Goal: Information Seeking & Learning: Find specific fact

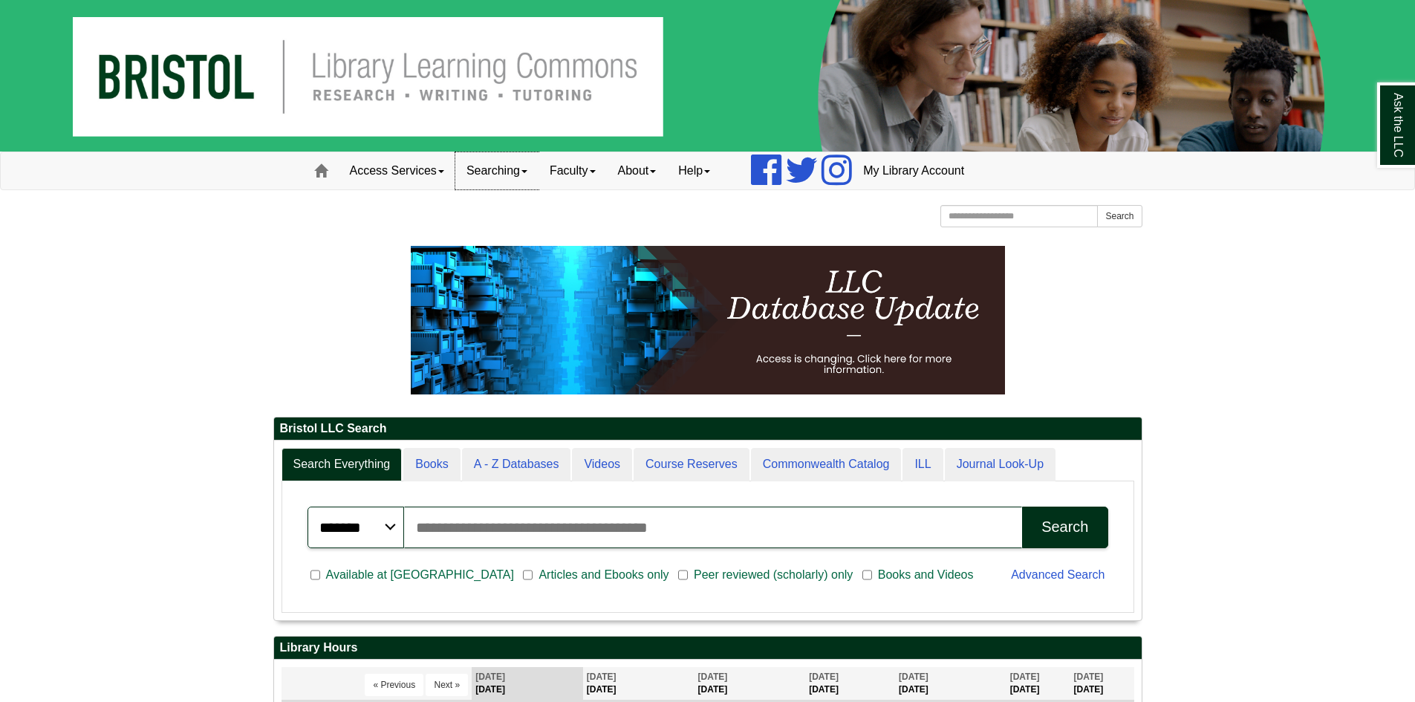
click at [484, 176] on link "Searching" at bounding box center [496, 170] width 83 height 37
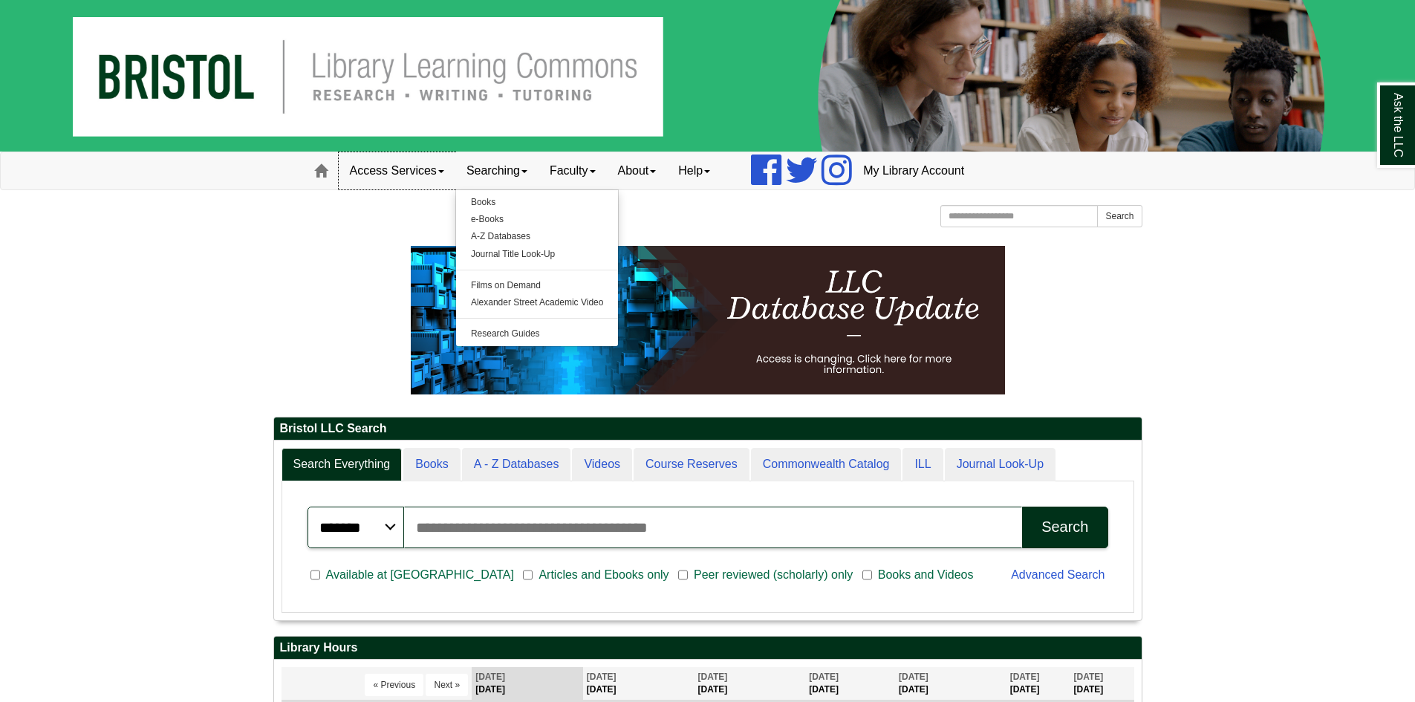
click at [392, 171] on link "Access Services" at bounding box center [397, 170] width 117 height 37
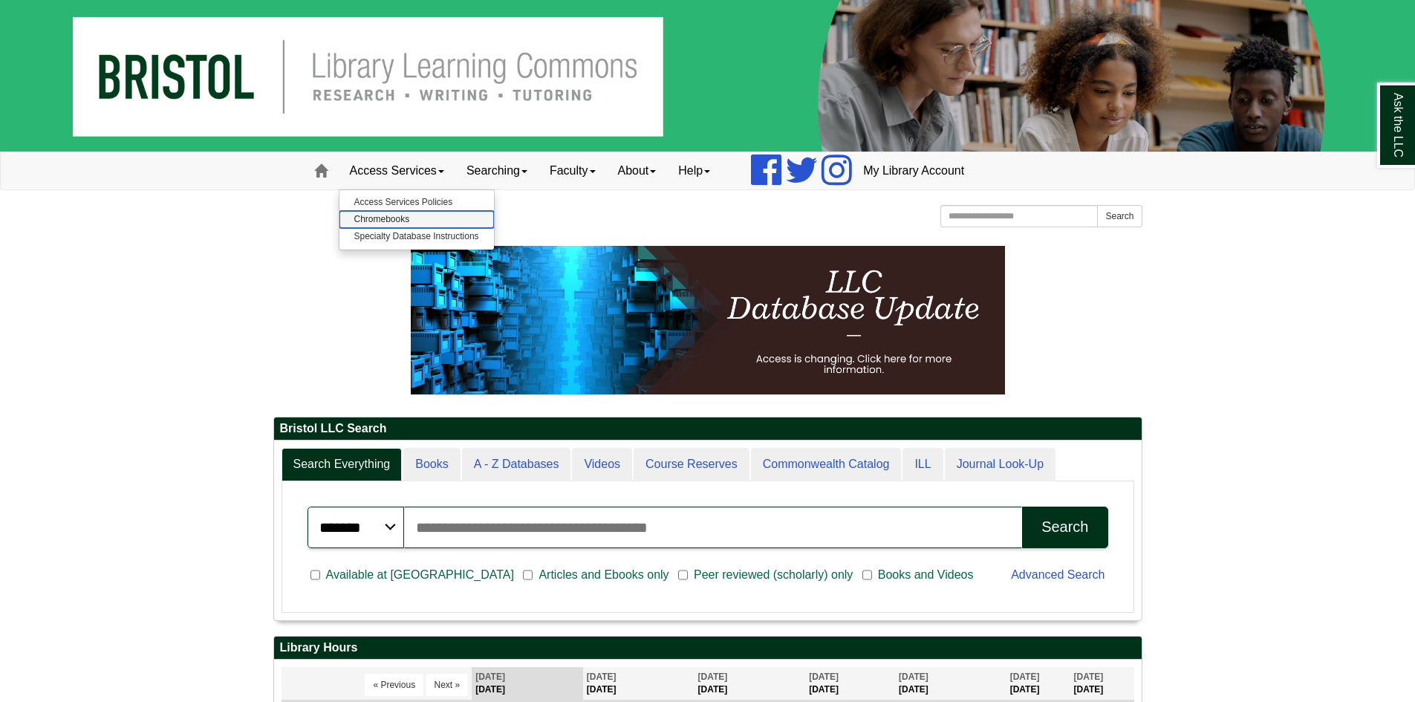
click at [396, 215] on link "Chromebooks" at bounding box center [417, 219] width 155 height 17
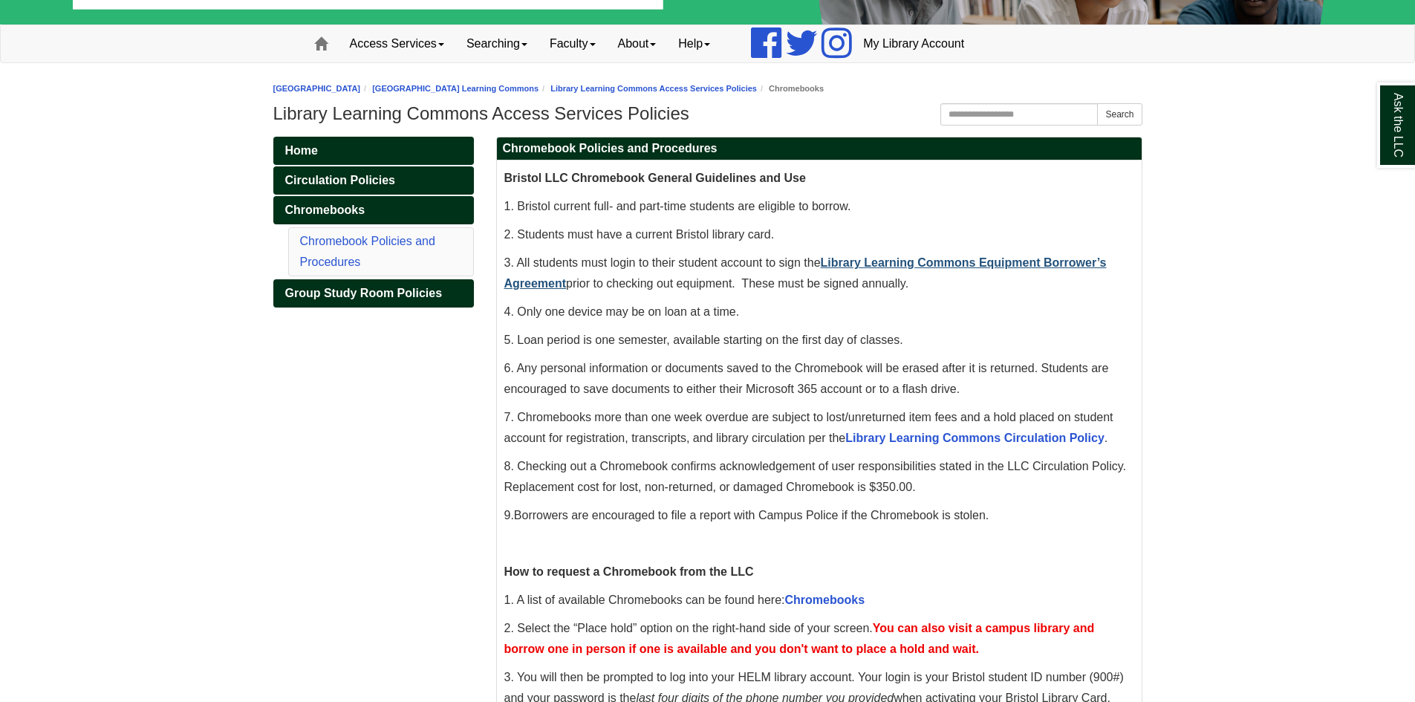
scroll to position [149, 0]
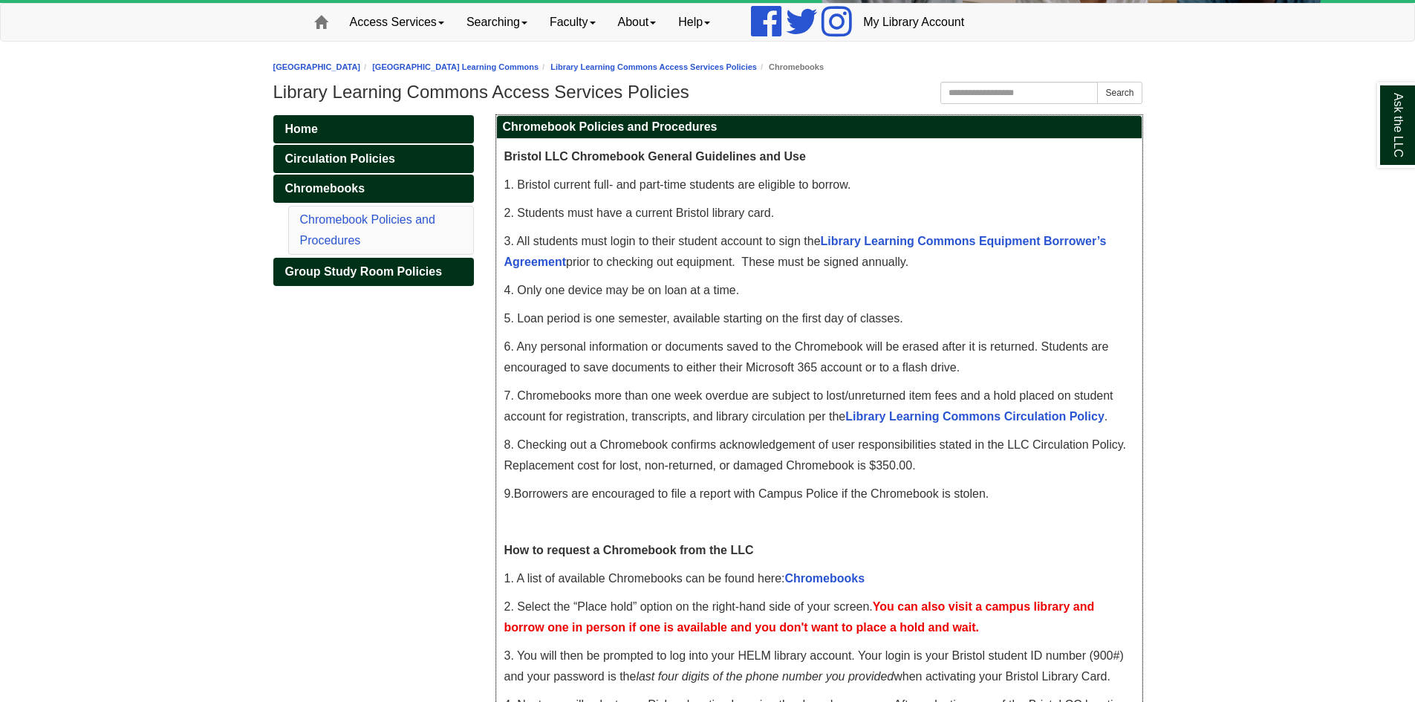
click at [981, 234] on p "3. All students must login to their student account to sign the Library Learnin…" at bounding box center [820, 252] width 630 height 42
click at [978, 241] on link "Library Learning Commons Equipment Borrower’s Agreement" at bounding box center [806, 251] width 603 height 33
click at [1278, 438] on div "Ask the LLC" at bounding box center [707, 351] width 1415 height 702
click at [1001, 273] on p "3. All students must login to their student account to sign the Library Learnin…" at bounding box center [820, 252] width 630 height 42
click at [172, 386] on body "Skip to Main Content Toggle navigation Home Access Services Access Services Pol…" at bounding box center [707, 538] width 1415 height 1375
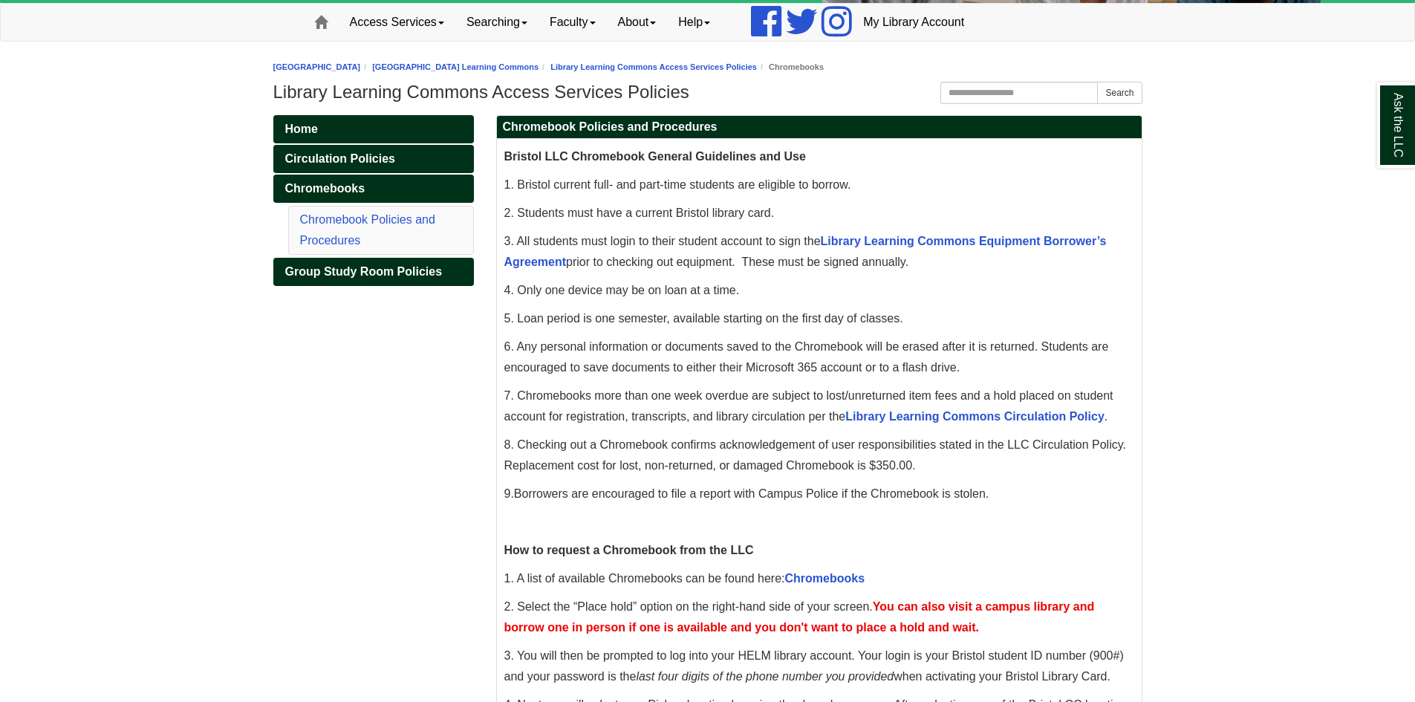
click at [1313, 262] on body "Skip to Main Content Toggle navigation Home Access Services Access Services Pol…" at bounding box center [707, 538] width 1415 height 1375
click at [975, 240] on link "Library Learning Commons Equipment Borrower’s Agreement" at bounding box center [806, 251] width 603 height 33
click at [361, 340] on div "Home Circulation Policies Chromebooks Chromebook Policies and Procedures Group …" at bounding box center [708, 651] width 892 height 1072
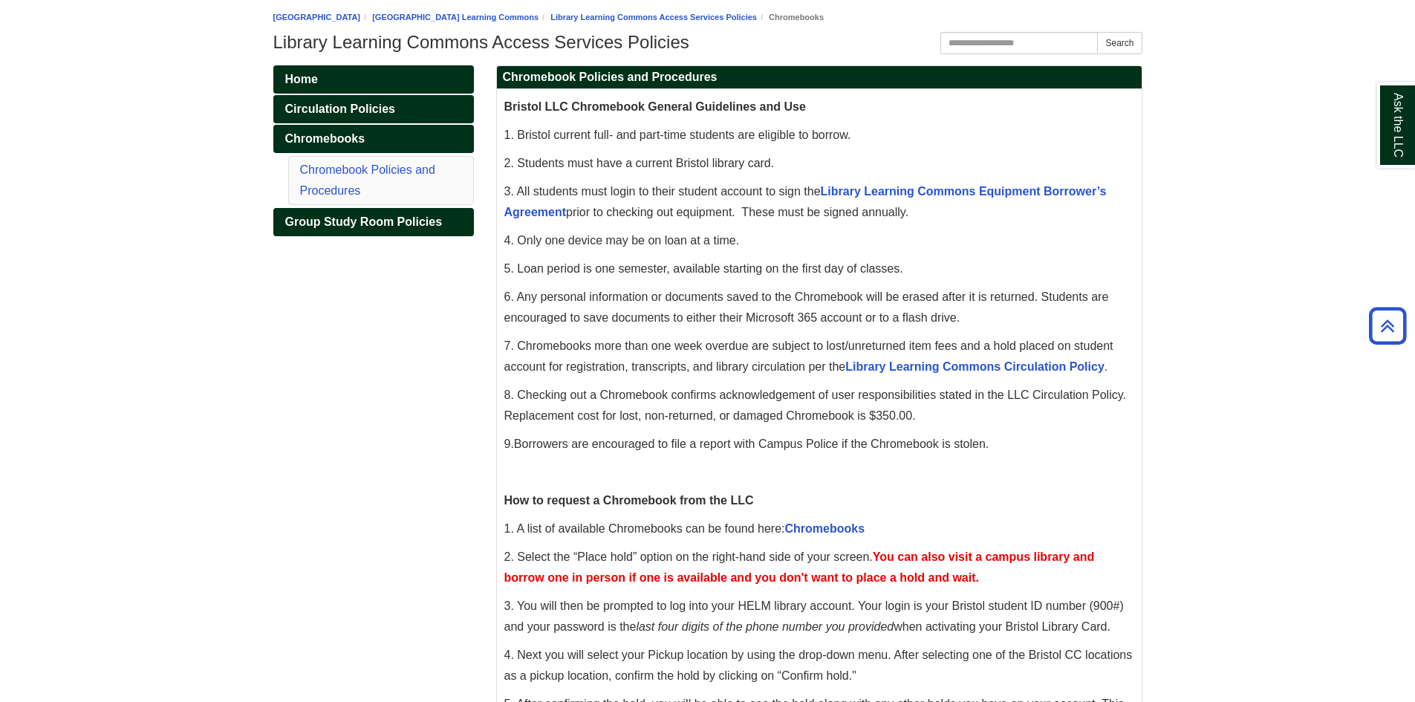
scroll to position [200, 0]
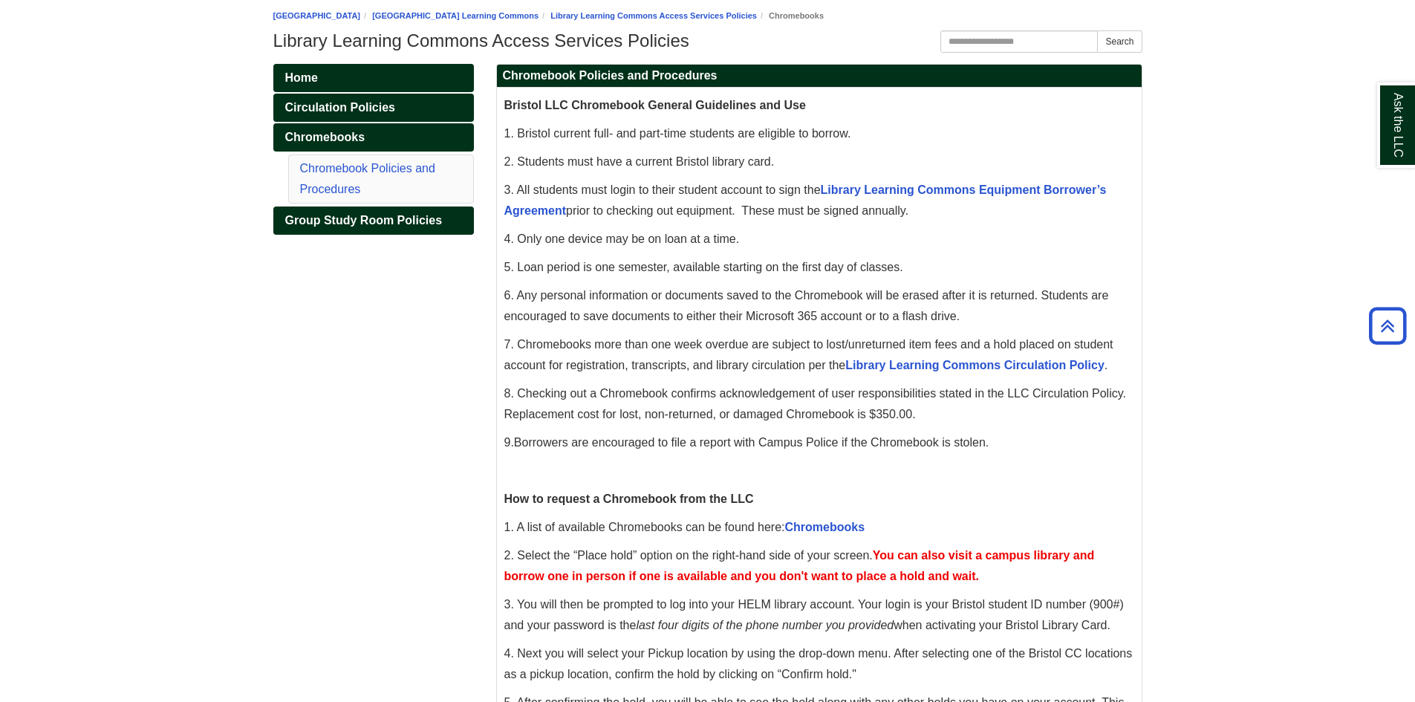
click at [1217, 295] on body "Skip to Main Content Toggle navigation Home Access Services Access Services Pol…" at bounding box center [707, 487] width 1415 height 1375
click at [1005, 190] on link "Library Learning Commons Equipment Borrower’s Agreement" at bounding box center [806, 200] width 603 height 33
click at [1256, 237] on body "Skip to Main Content Toggle navigation Home Access Services Access Services Pol…" at bounding box center [707, 487] width 1415 height 1375
click at [355, 400] on div "Home Circulation Policies Chromebooks Chromebook Policies and Procedures Group …" at bounding box center [708, 600] width 892 height 1072
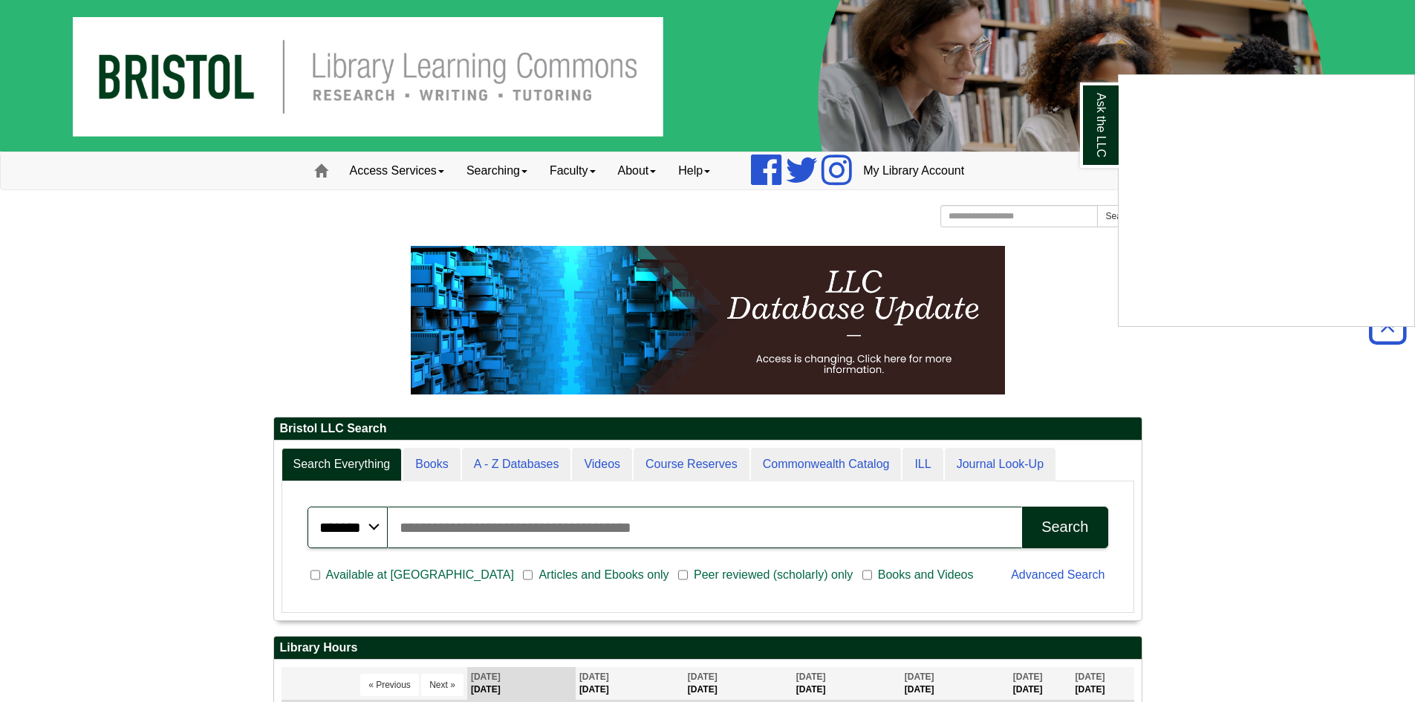
click at [196, 285] on div "Ask the LLC" at bounding box center [707, 351] width 1415 height 702
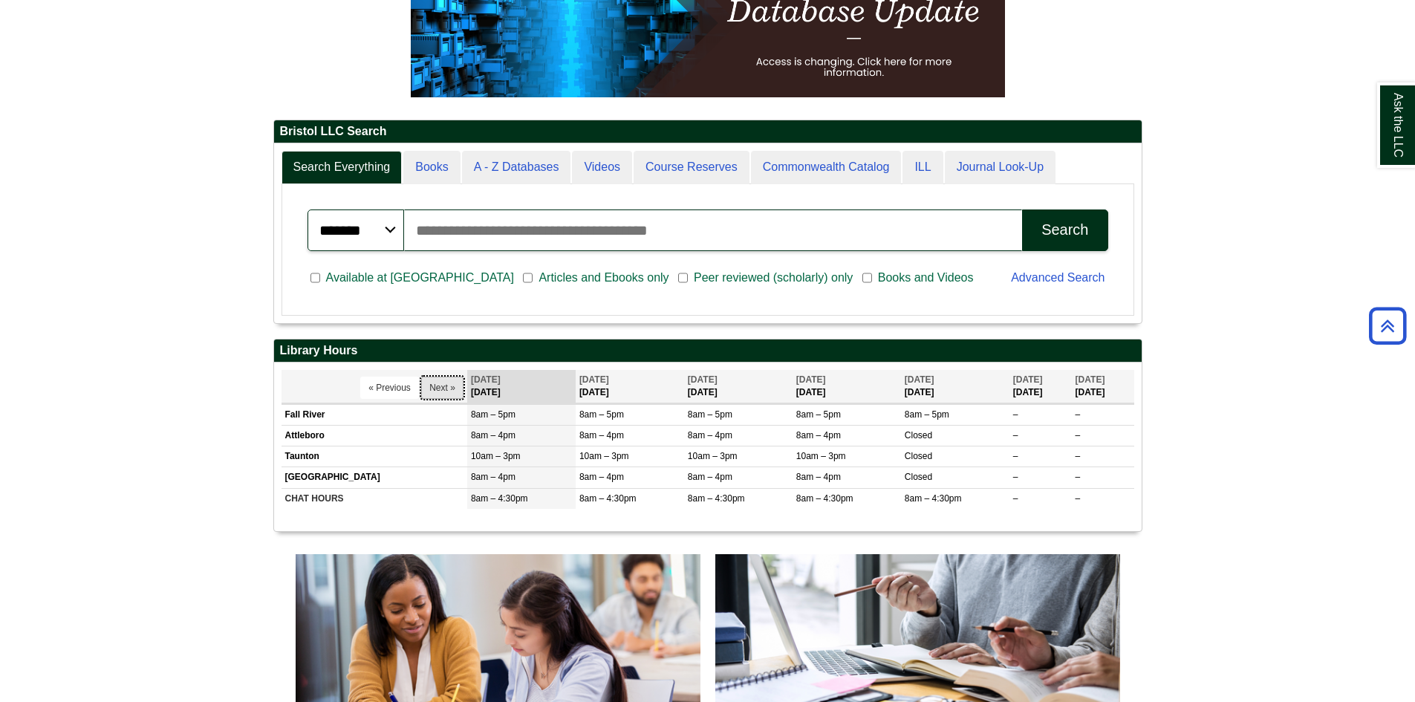
click at [441, 393] on button "Next »" at bounding box center [442, 388] width 42 height 22
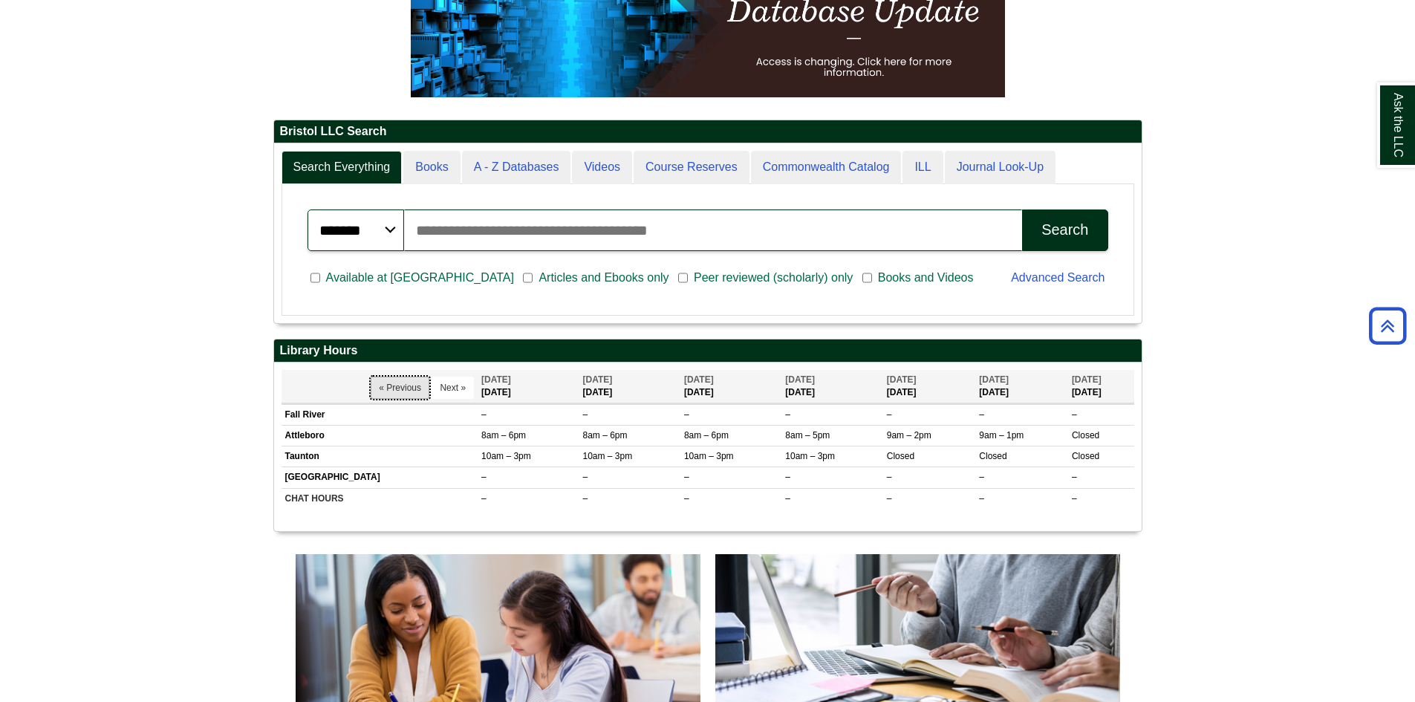
click at [383, 389] on button "« Previous" at bounding box center [400, 388] width 59 height 22
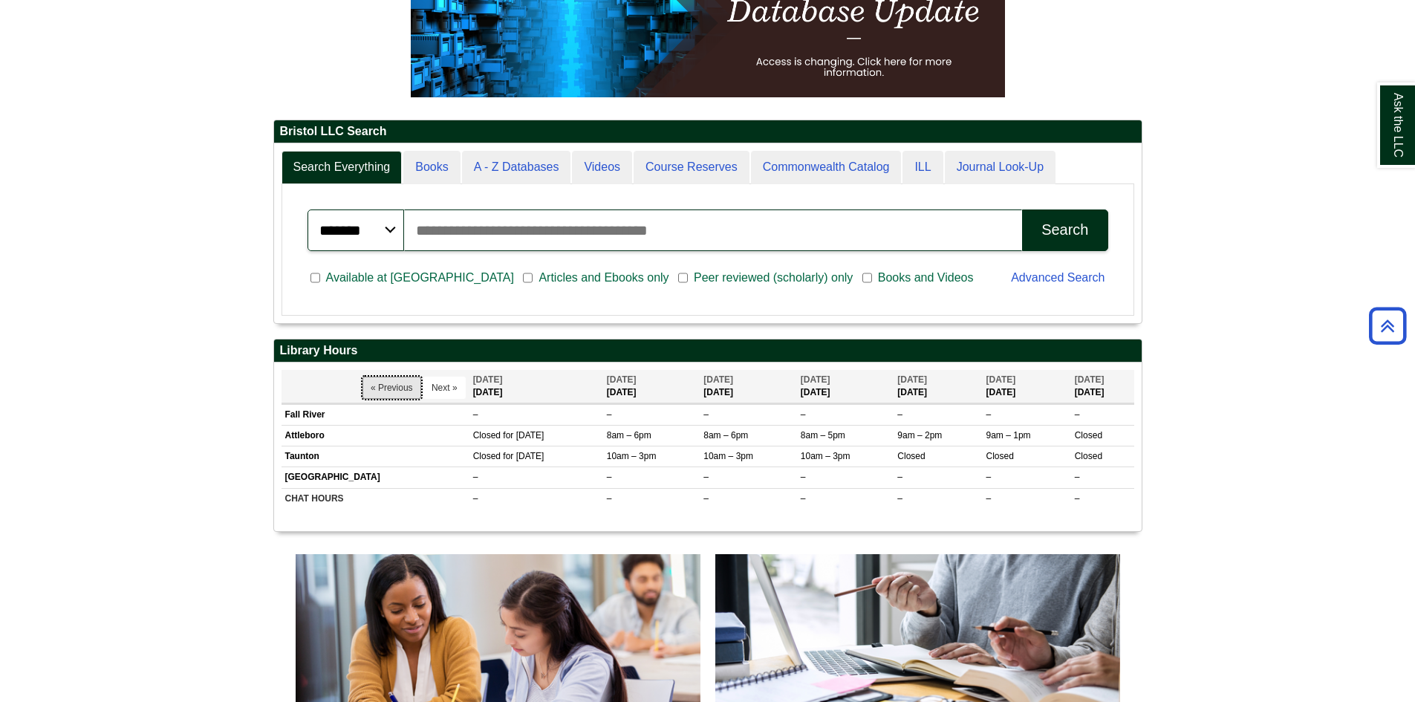
click at [383, 389] on button "« Previous" at bounding box center [392, 388] width 59 height 22
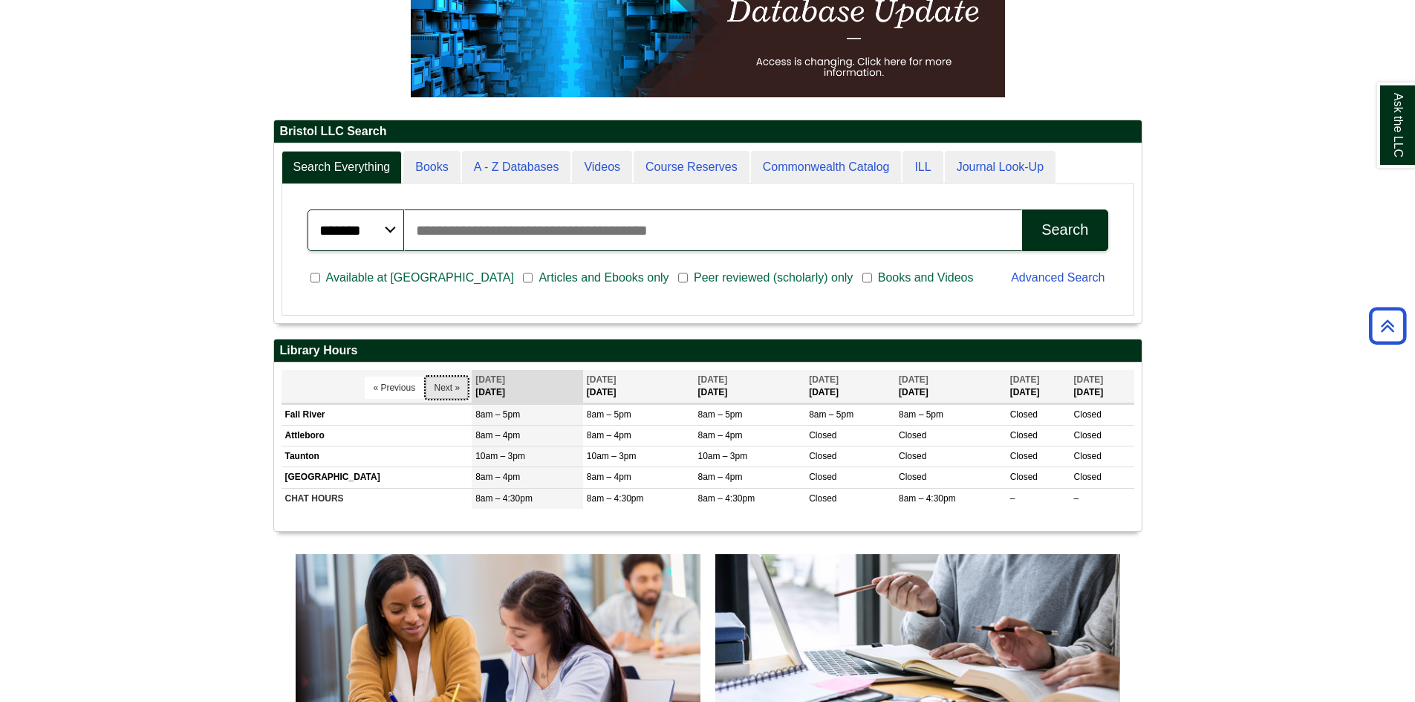
click at [438, 389] on button "Next »" at bounding box center [447, 388] width 42 height 22
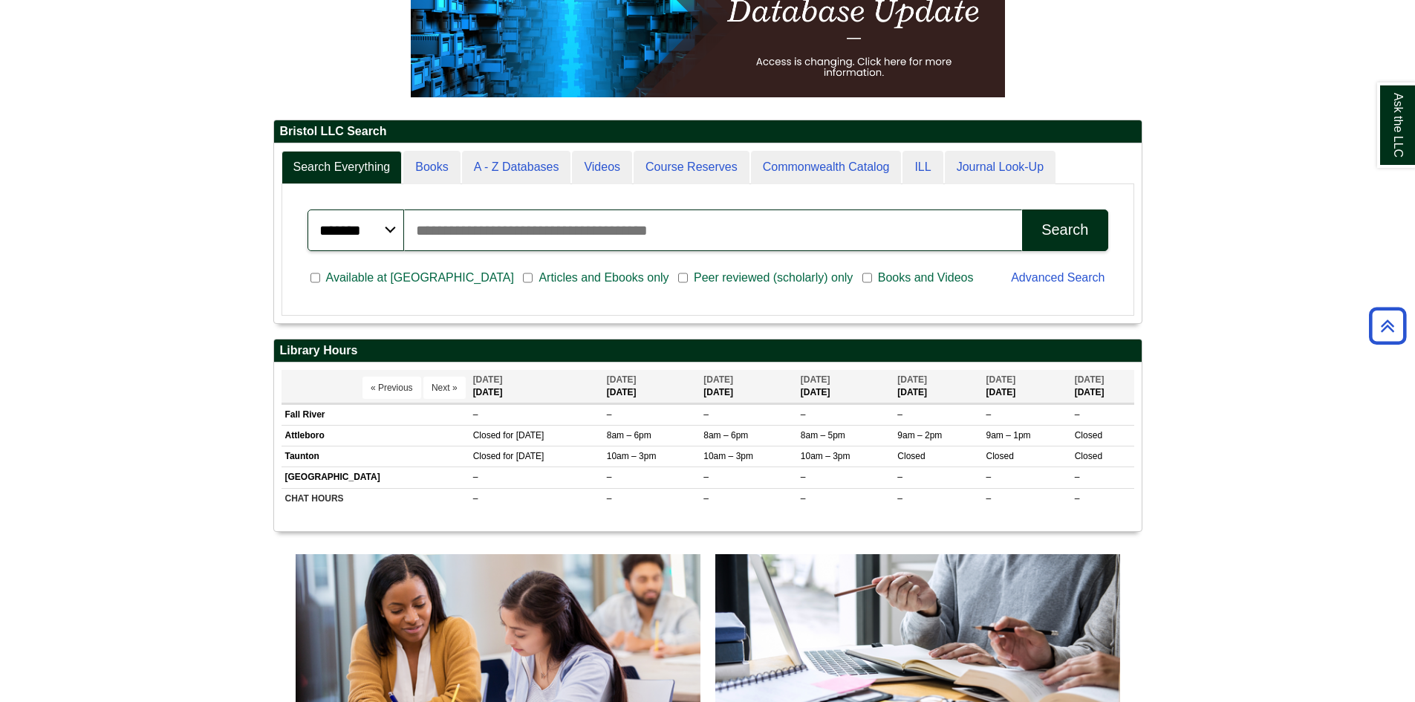
click at [33, 376] on body "Skip to Main Content Toggle navigation Home Access Services Access Services Pol…" at bounding box center [707, 652] width 1415 height 1899
click at [395, 384] on button "« Previous" at bounding box center [392, 388] width 59 height 22
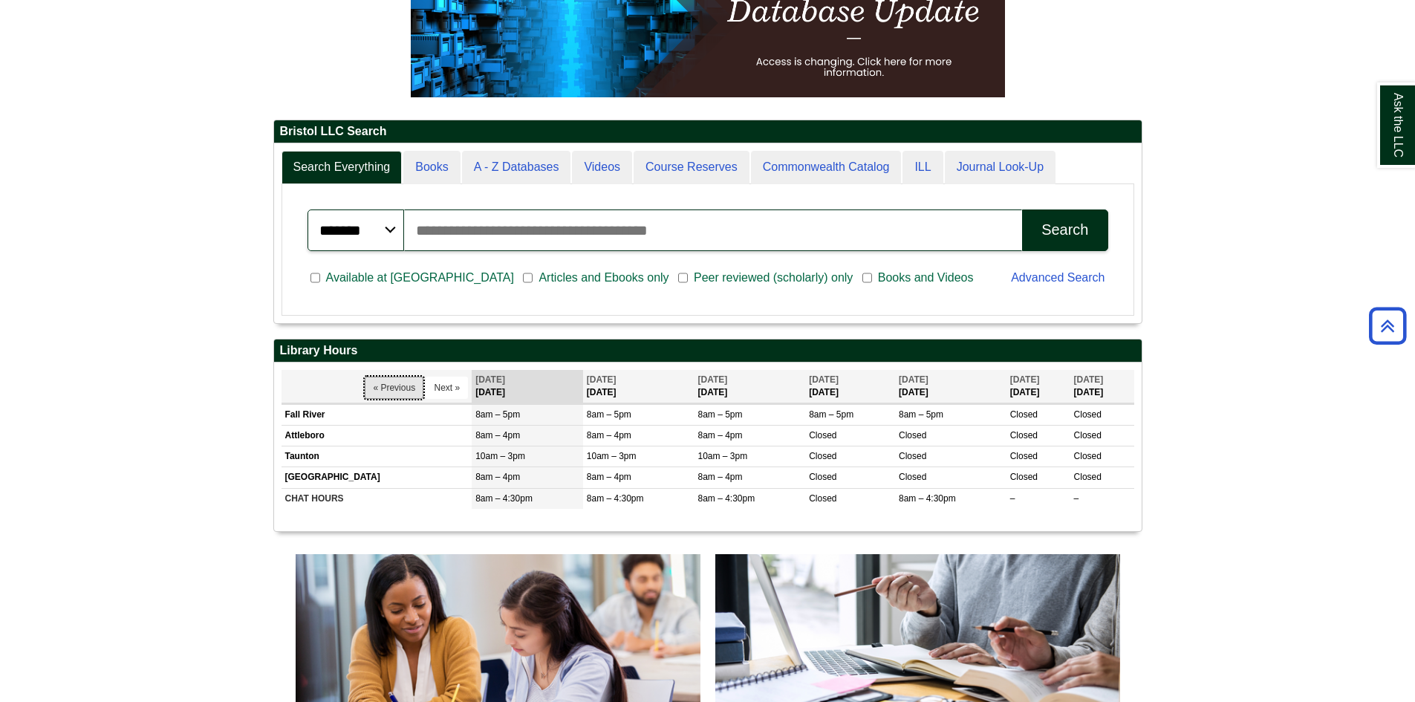
click at [395, 384] on button "« Previous" at bounding box center [394, 388] width 59 height 22
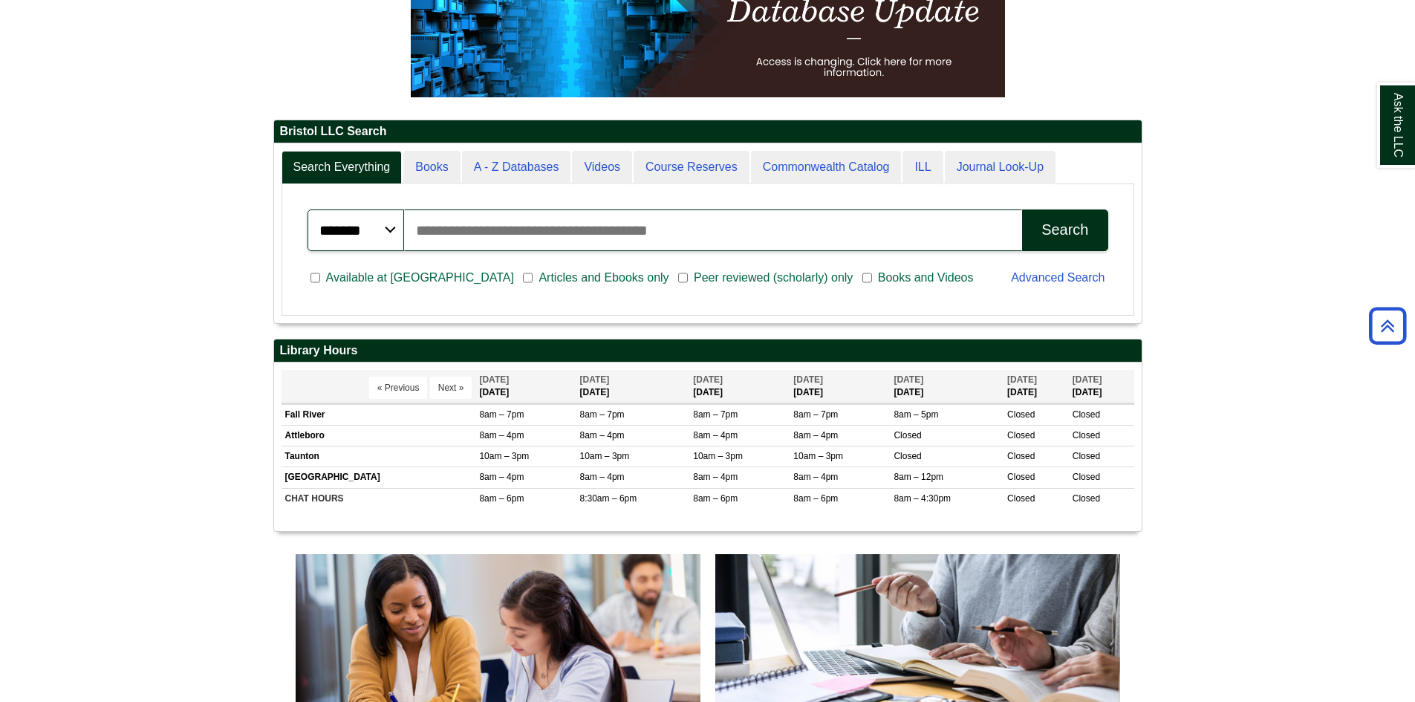
click at [395, 384] on button "« Previous" at bounding box center [398, 388] width 59 height 22
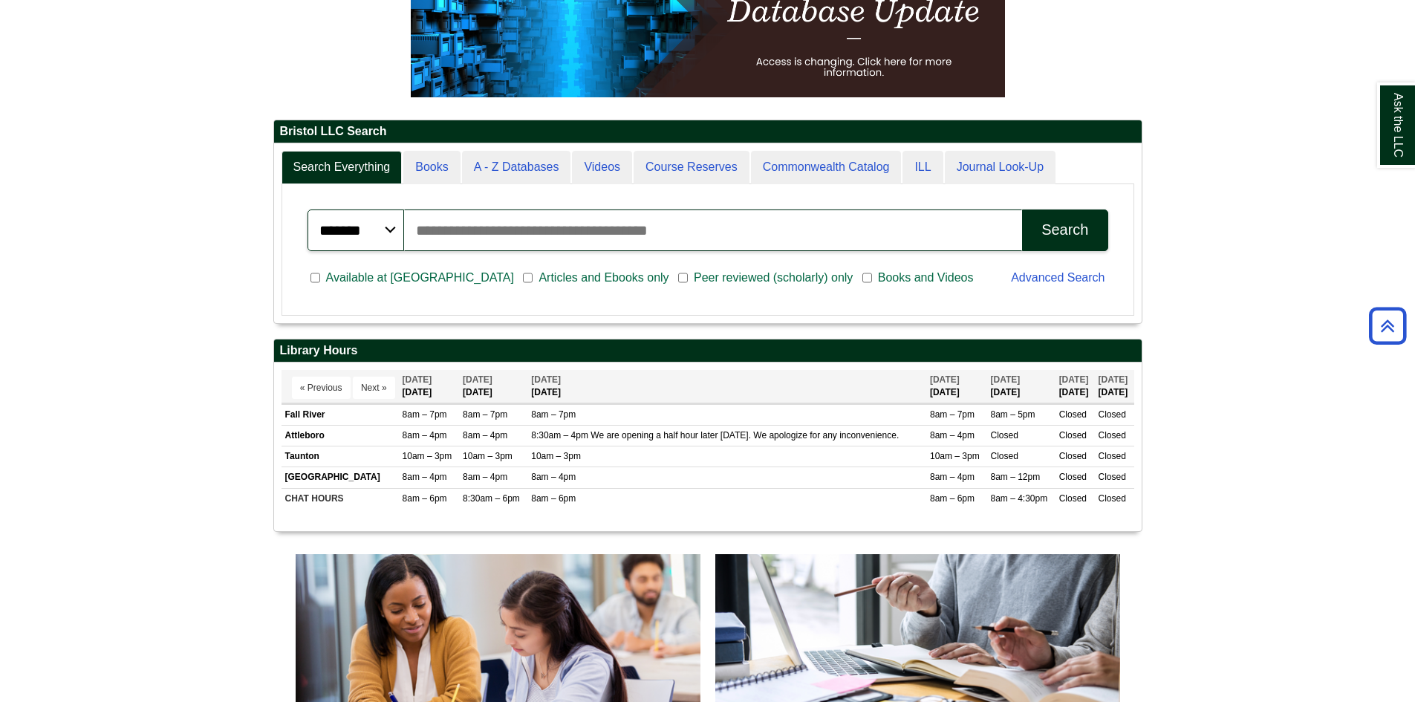
click at [395, 384] on th "« Previous Next »" at bounding box center [340, 386] width 117 height 33
click at [337, 384] on button "« Previous" at bounding box center [321, 388] width 59 height 22
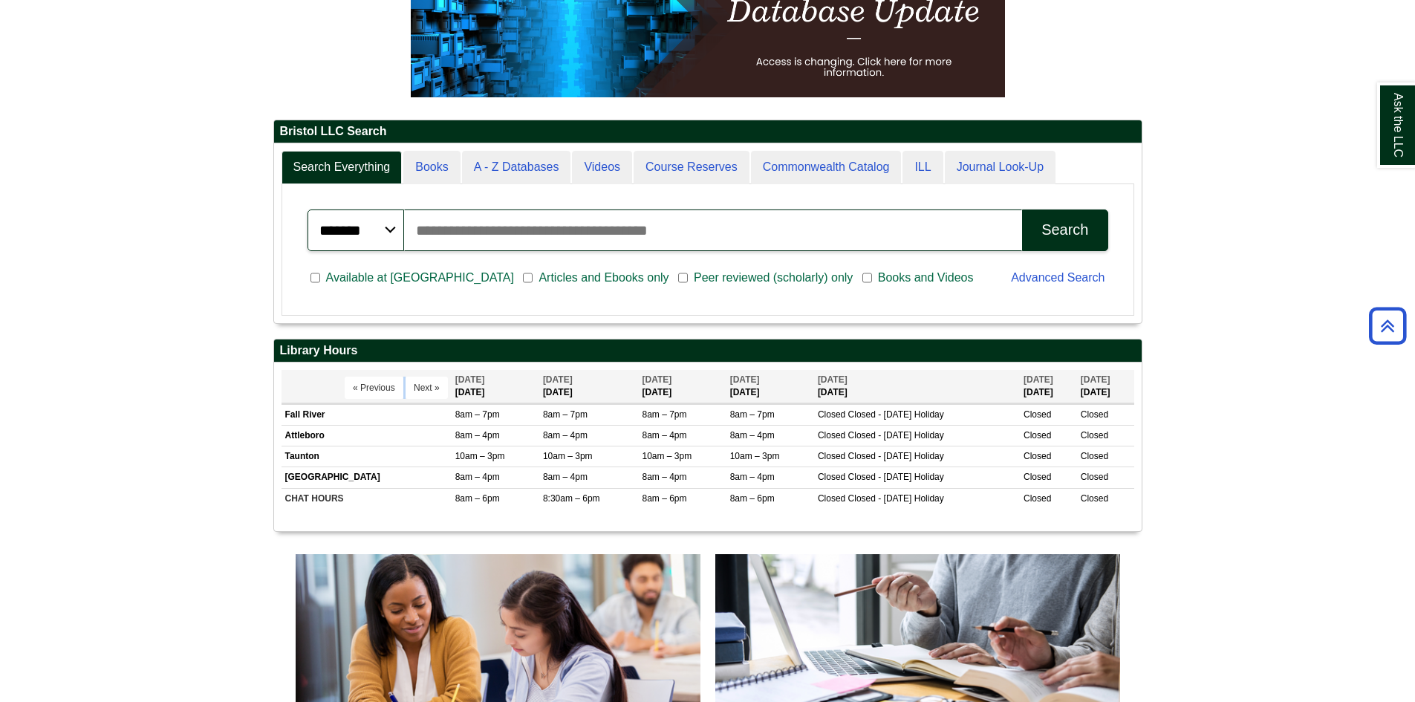
click at [337, 384] on th "« Previous Next »" at bounding box center [367, 386] width 170 height 33
click at [395, 385] on button "« Previous" at bounding box center [374, 388] width 59 height 22
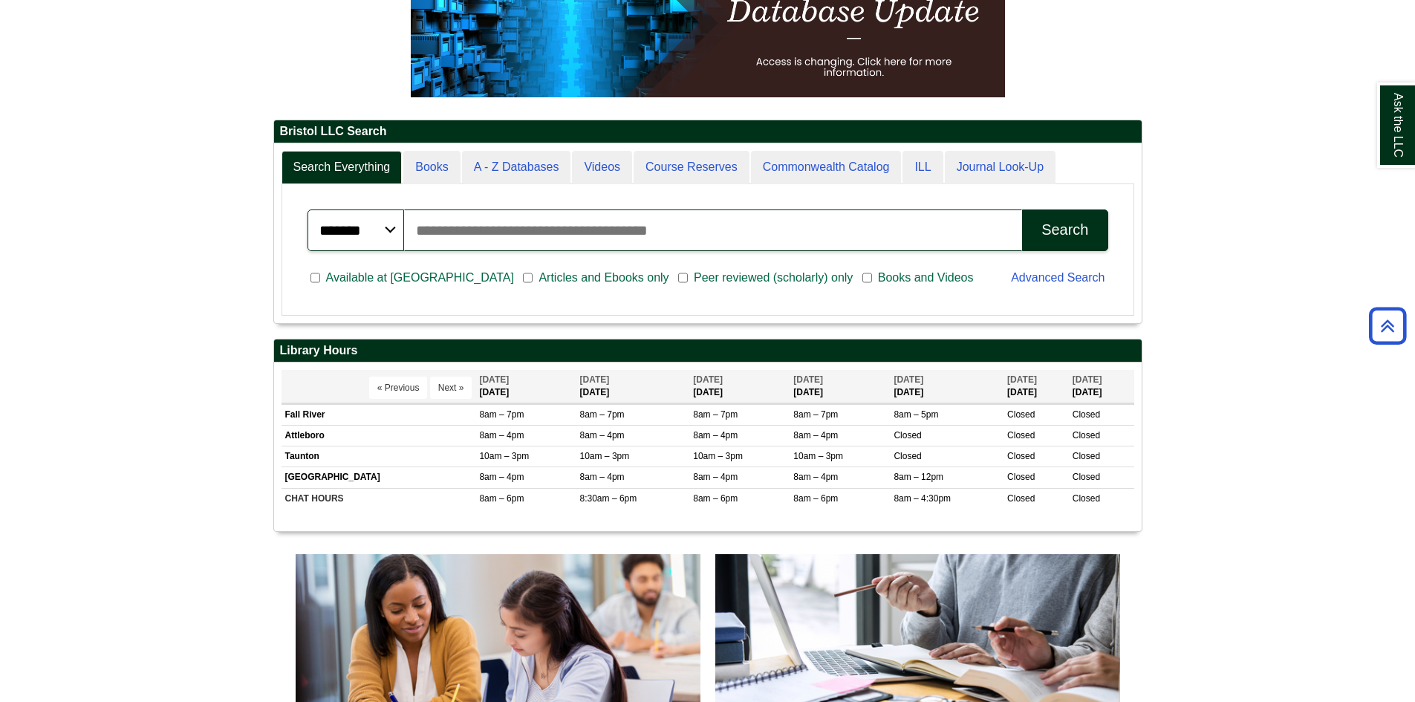
click at [372, 387] on button "« Previous" at bounding box center [398, 388] width 59 height 22
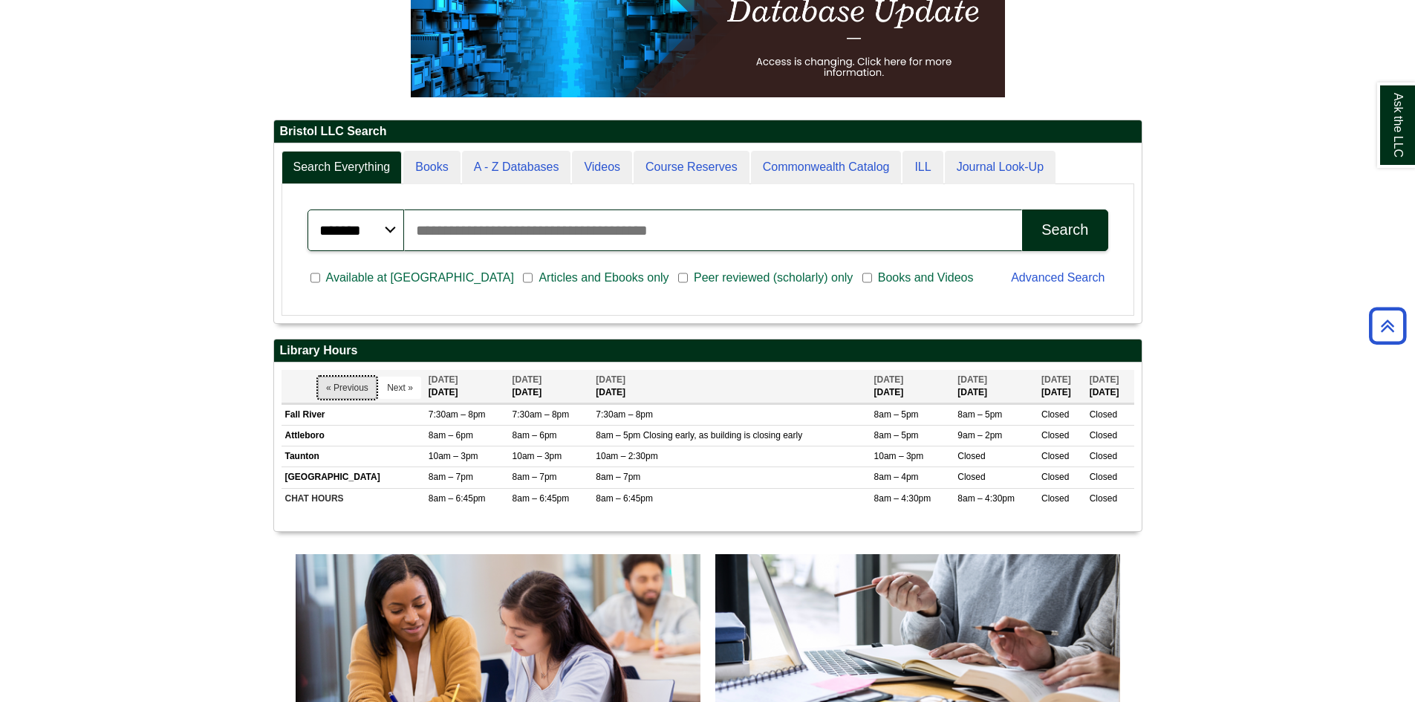
click at [342, 385] on button "« Previous" at bounding box center [347, 388] width 59 height 22
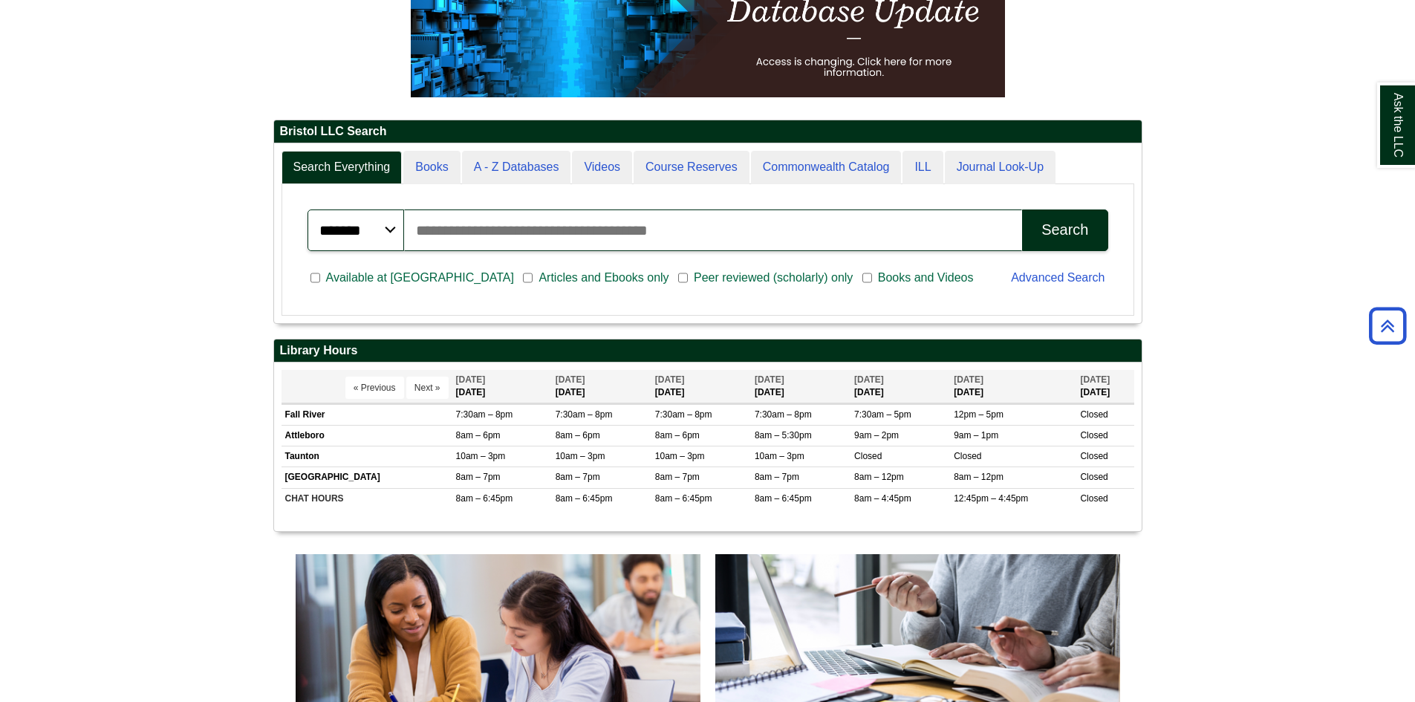
click at [342, 385] on th "« Previous Next »" at bounding box center [367, 386] width 171 height 33
click at [468, 418] on span "7:30am – 8pm" at bounding box center [484, 414] width 57 height 10
click at [163, 478] on body "Skip to Main Content Toggle navigation Home Access Services Access Services Pol…" at bounding box center [707, 652] width 1415 height 1899
click at [362, 384] on button "« Previous" at bounding box center [375, 388] width 59 height 22
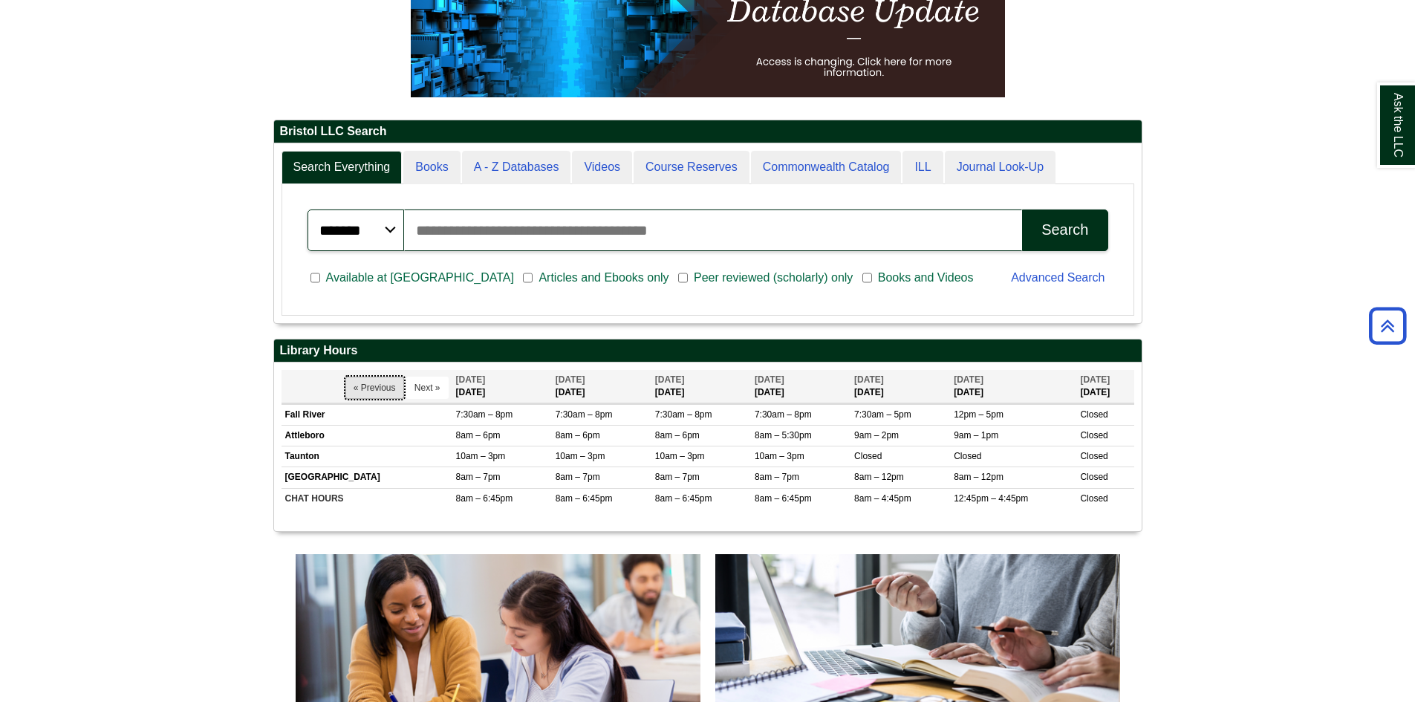
click at [362, 388] on button "« Previous" at bounding box center [375, 388] width 59 height 22
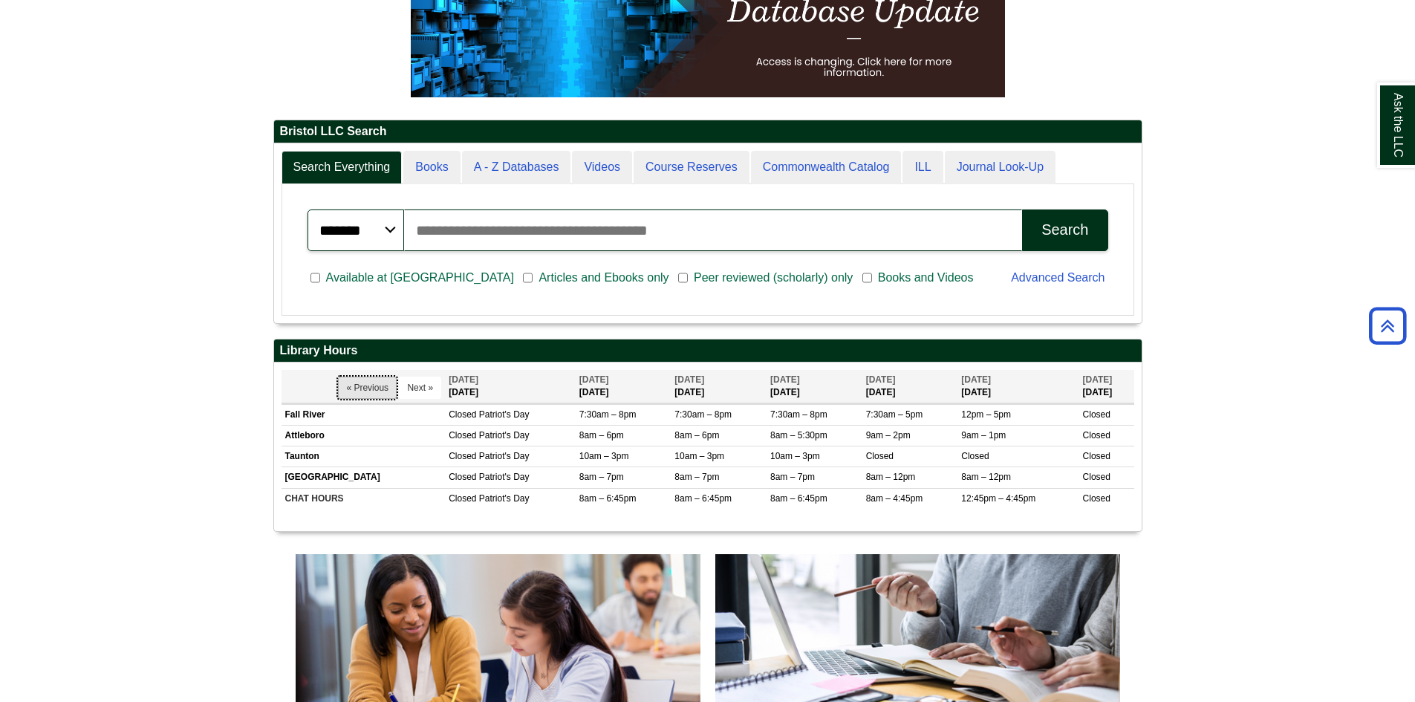
click at [360, 387] on button "« Previous" at bounding box center [367, 388] width 59 height 22
